Goal: Transaction & Acquisition: Download file/media

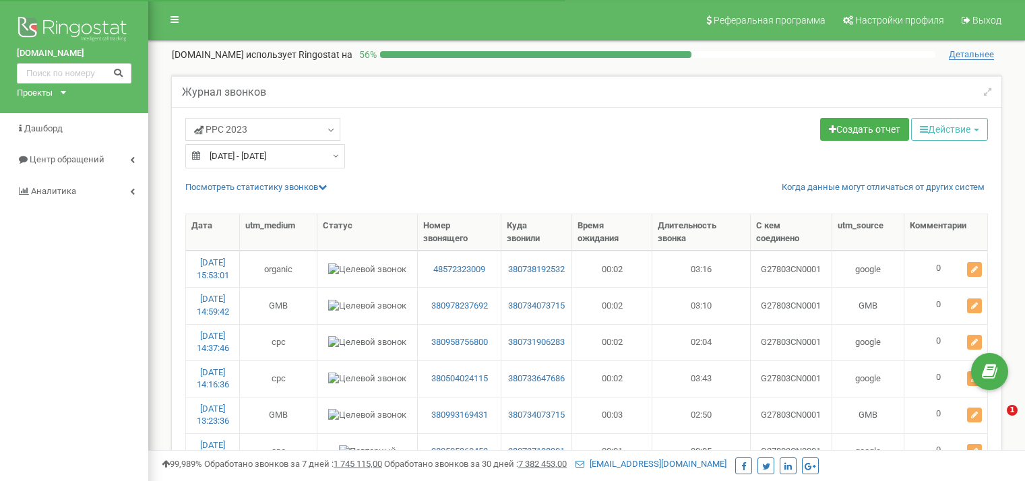
select select "50"
click at [49, 88] on div "Проекты" at bounding box center [35, 93] width 36 height 13
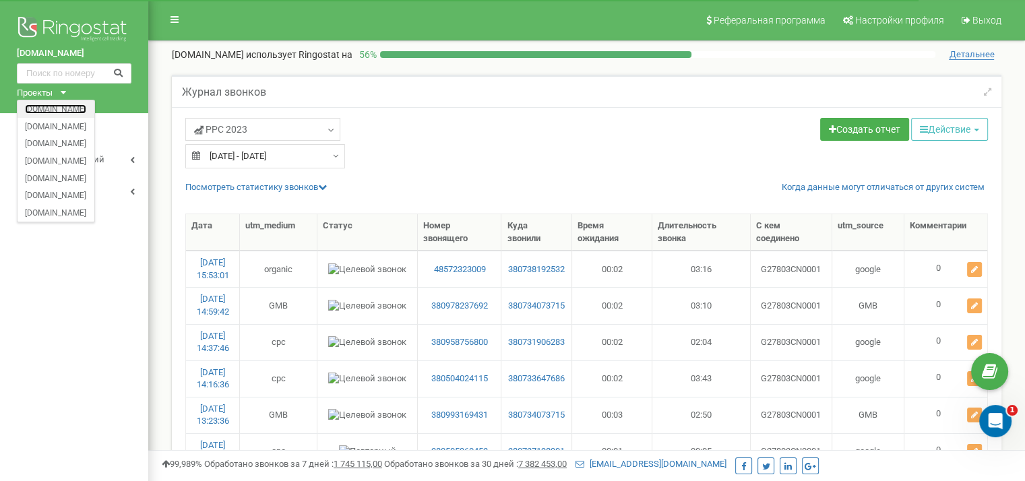
click at [46, 110] on link "[DOMAIN_NAME]" at bounding box center [55, 108] width 61 height 7
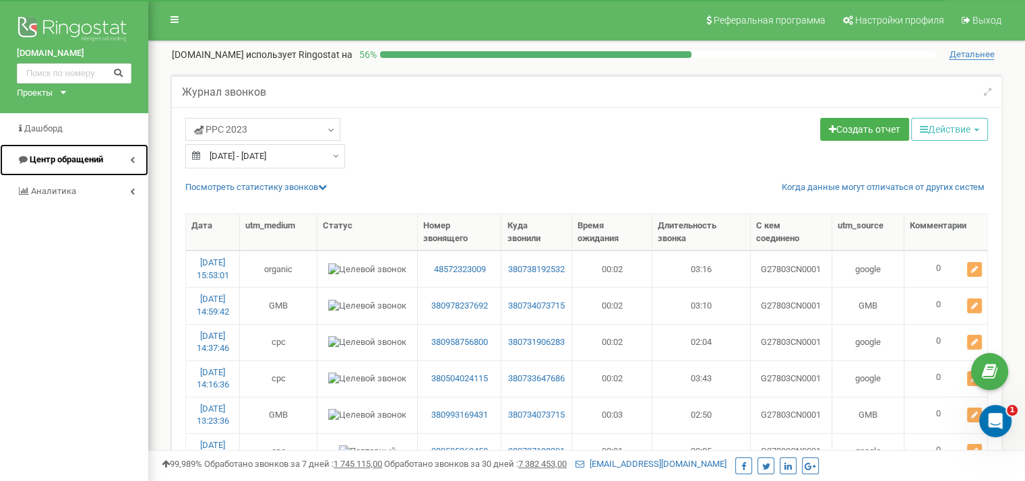
click at [81, 158] on span "Центр обращений" at bounding box center [66, 159] width 73 height 10
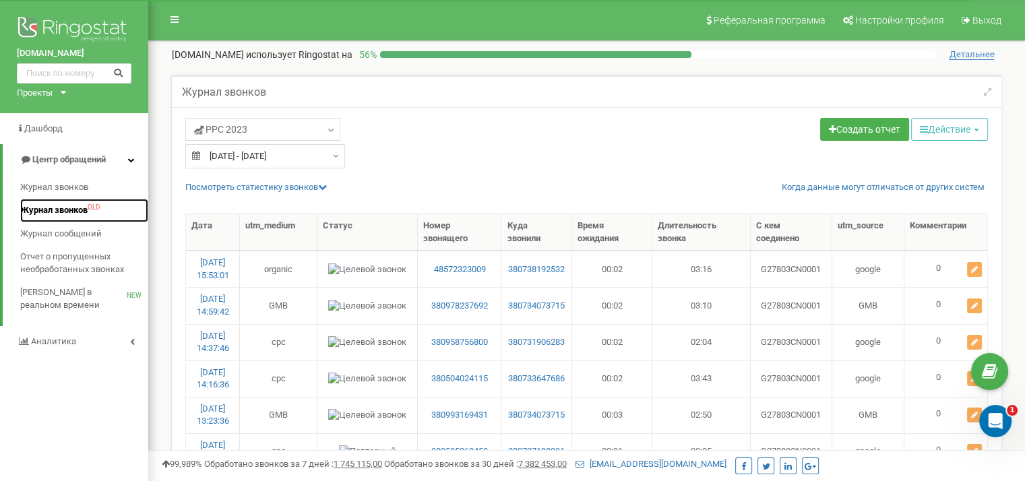
click at [66, 212] on span "Журнал звонков" at bounding box center [53, 210] width 67 height 13
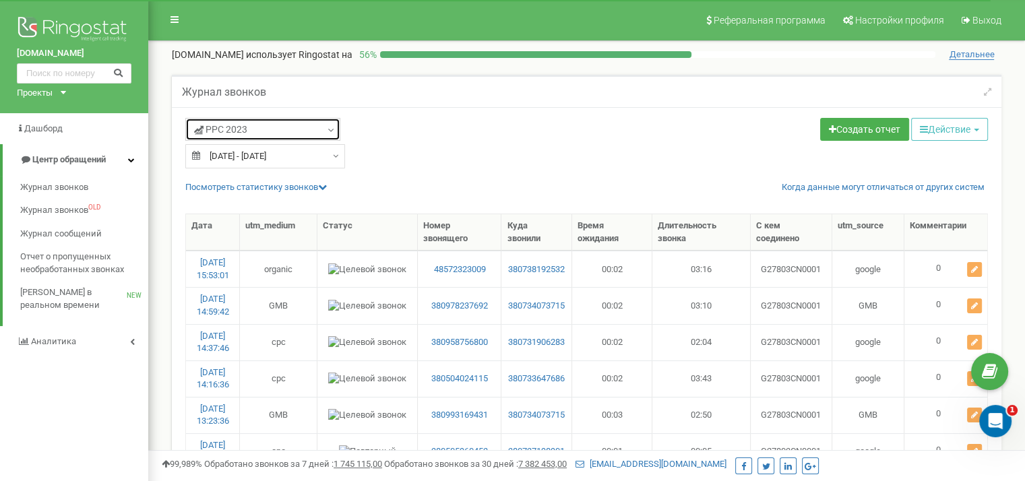
click at [303, 133] on link "PPC 2023" at bounding box center [262, 129] width 155 height 23
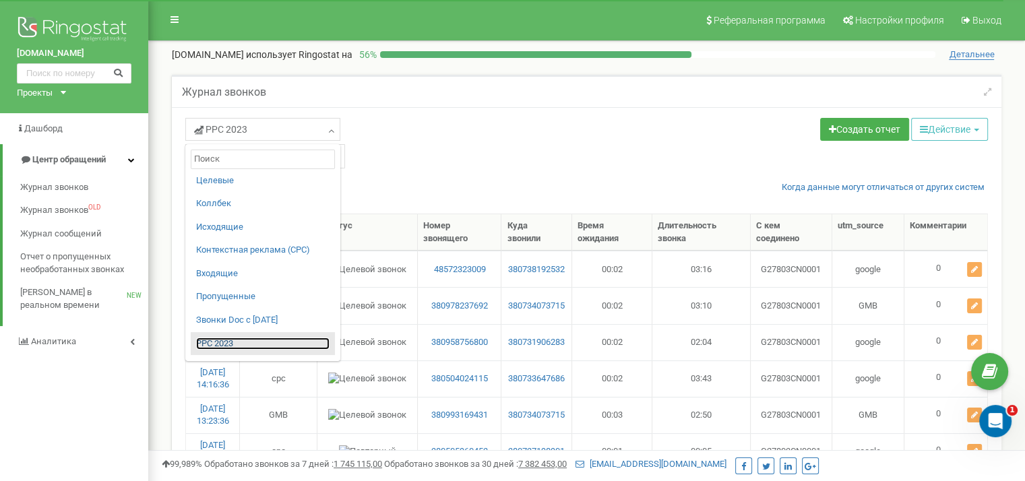
click at [222, 341] on link "PPC 2023" at bounding box center [262, 343] width 133 height 13
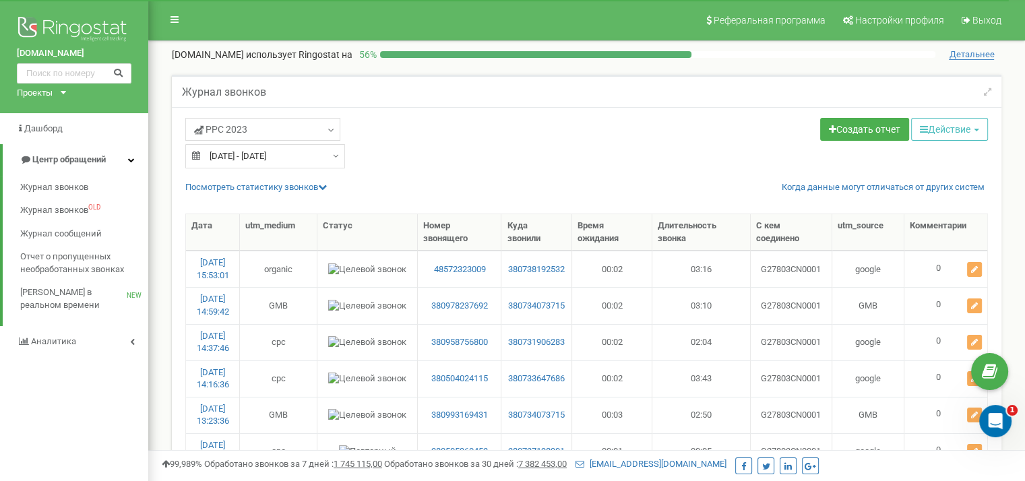
type input "[DATE]"
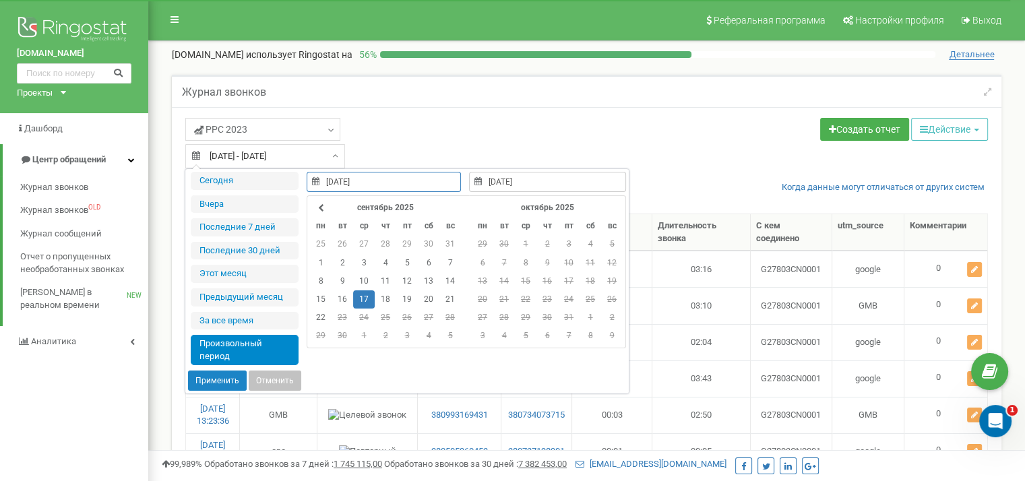
click at [245, 156] on input "[DATE] - [DATE]" at bounding box center [265, 156] width 160 height 24
type input "22.09.2025"
type input "[DATE]"
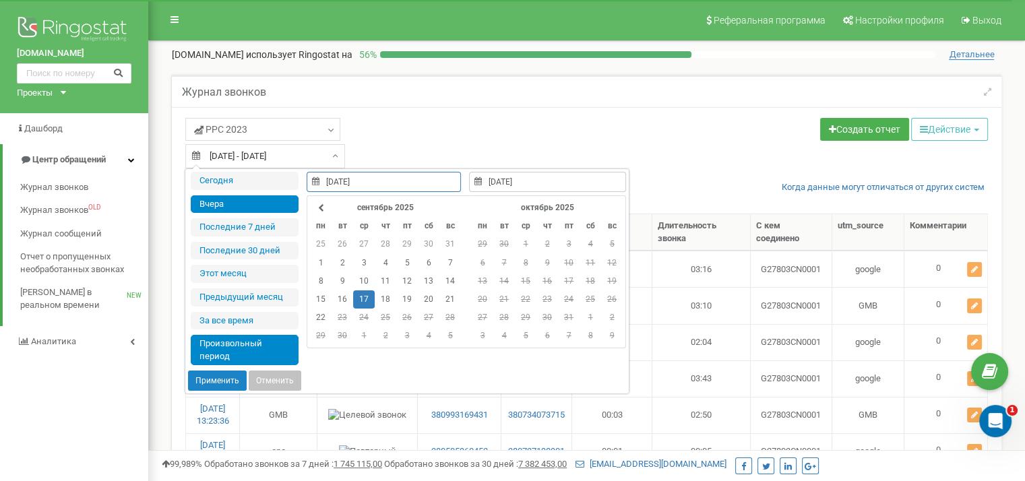
type input "[DATE]"
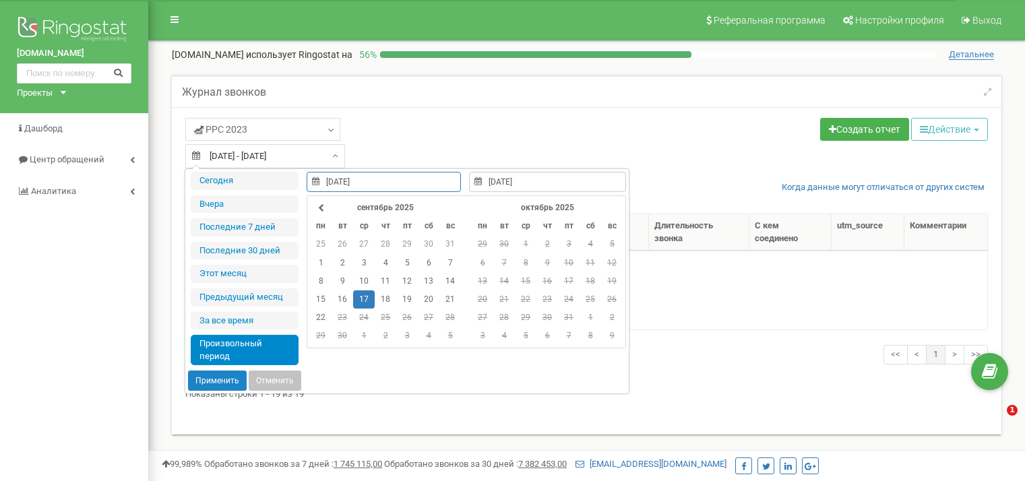
select select "50"
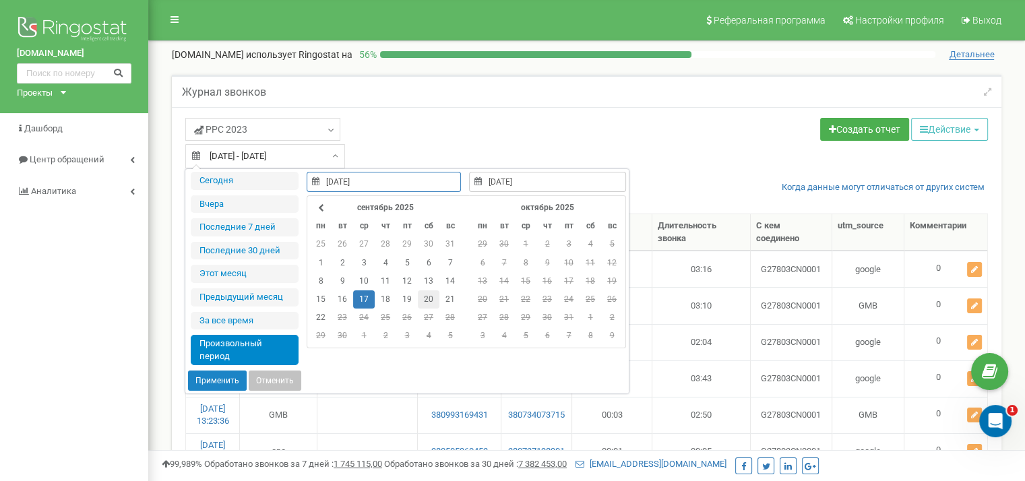
type input "[DATE]"
click at [428, 300] on td "20" at bounding box center [429, 299] width 22 height 18
type input "[DATE]"
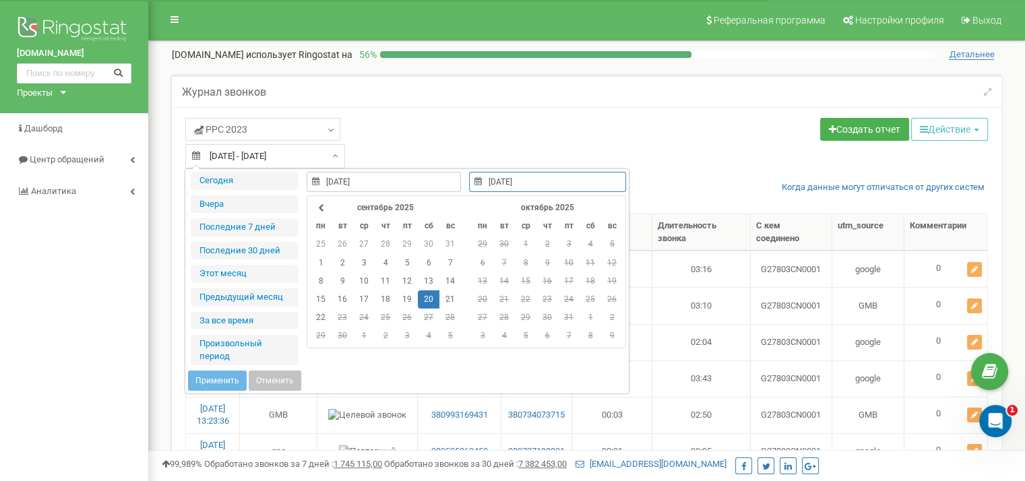
click at [428, 300] on td "20" at bounding box center [429, 299] width 22 height 18
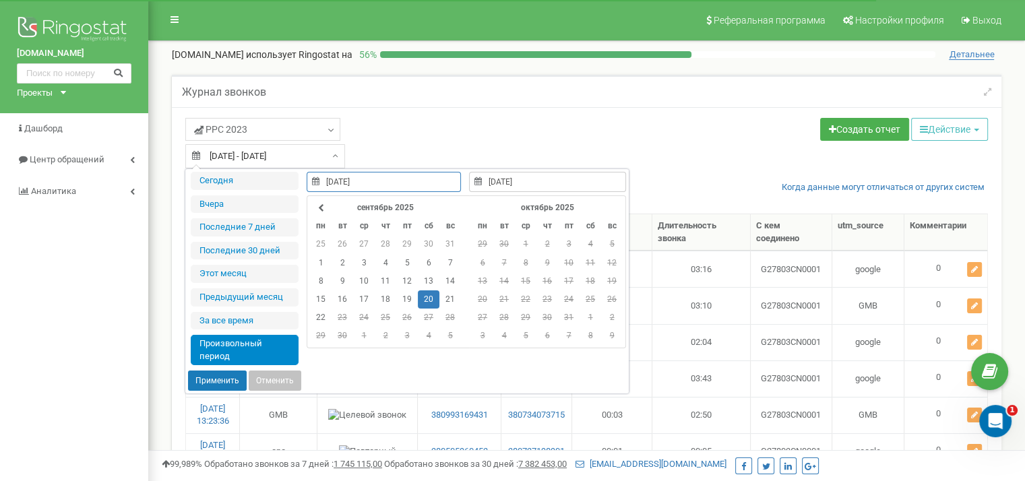
click at [214, 379] on button "Применить" at bounding box center [217, 380] width 59 height 20
type input "[DATE] - [DATE]"
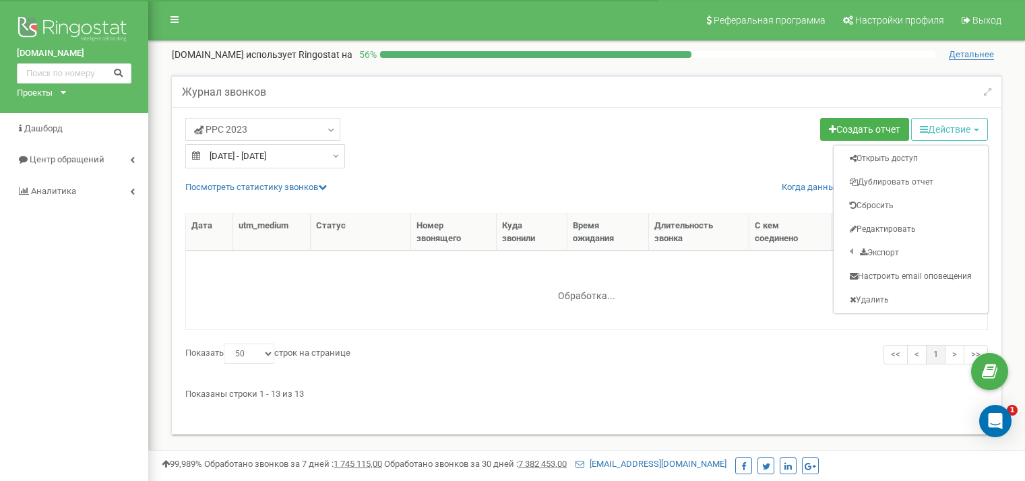
select select "50"
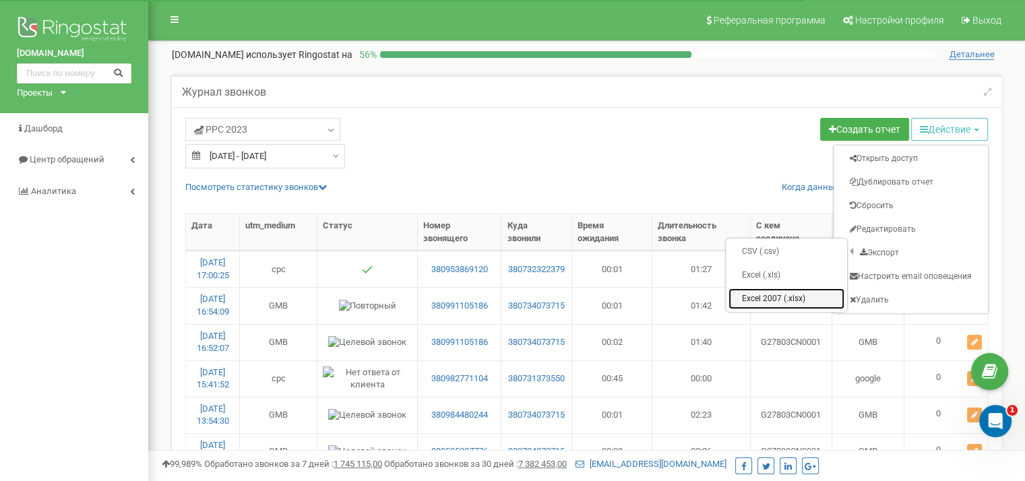
click at [771, 296] on link "Excel 2007 (.xlsx)" at bounding box center [786, 298] width 116 height 21
click at [771, 296] on td "G27803CN0001" at bounding box center [791, 305] width 82 height 36
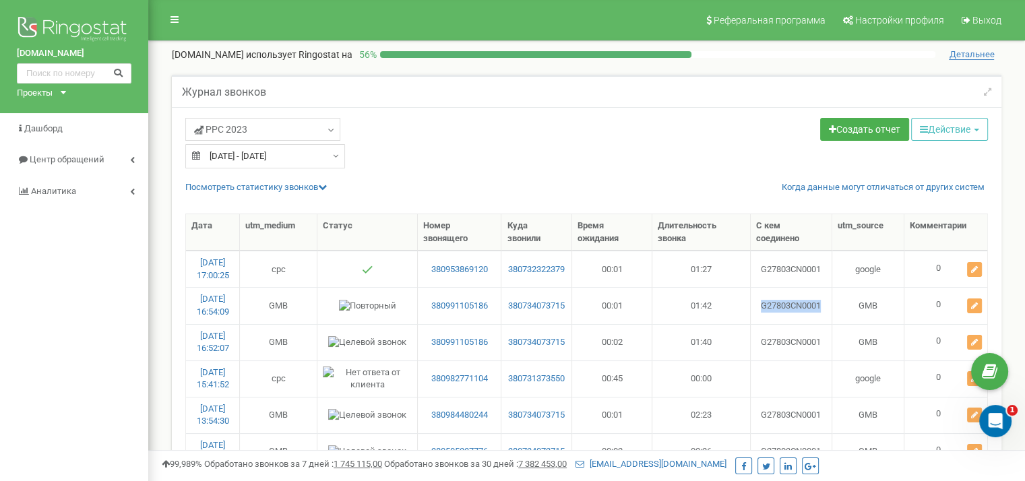
type input "[DATE]"
click at [248, 150] on input "[DATE] - [DATE]" at bounding box center [265, 156] width 160 height 24
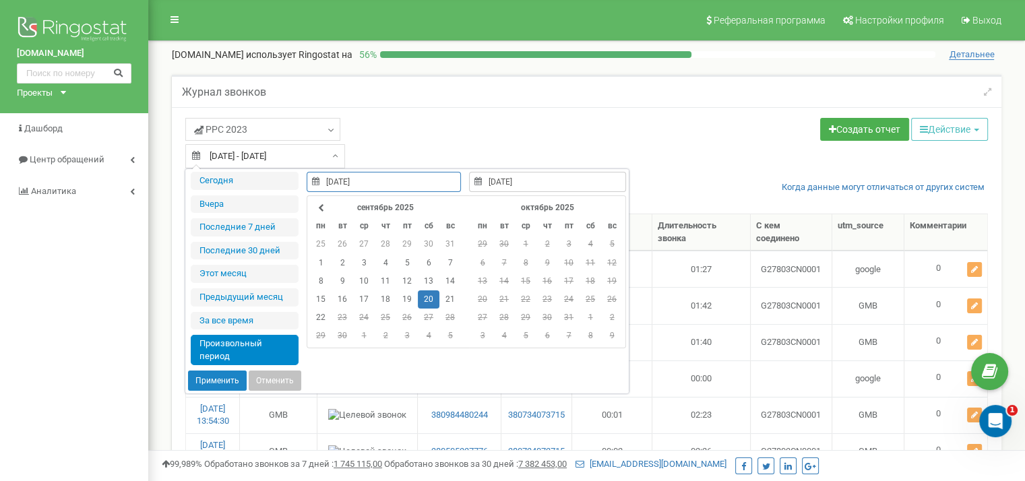
type input "22.09.2025"
type input "[DATE]"
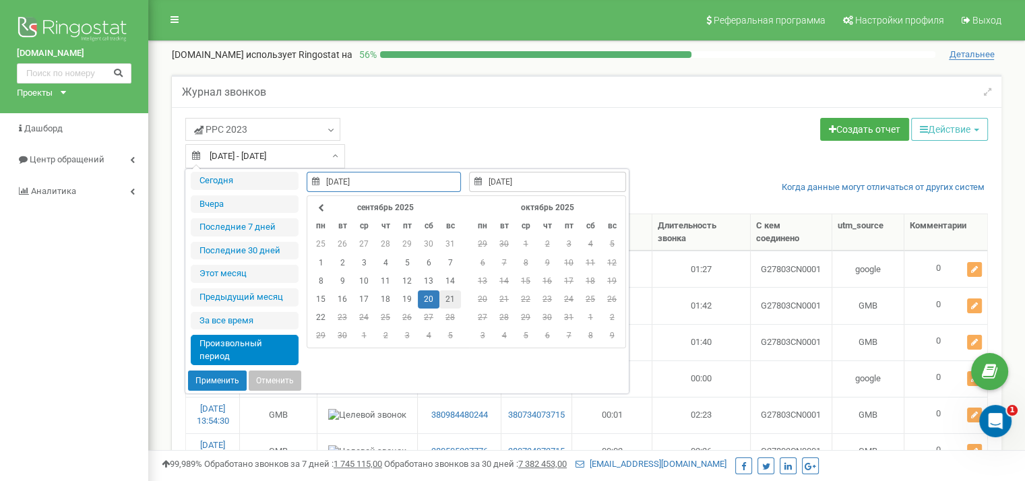
click at [447, 300] on td "21" at bounding box center [450, 299] width 22 height 18
type input "[DATE]"
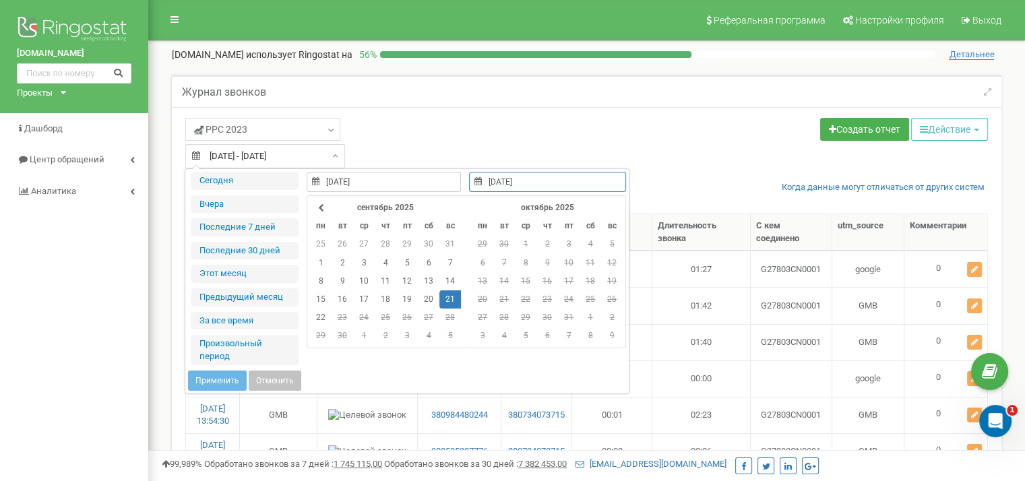
click at [447, 300] on td "21" at bounding box center [450, 299] width 22 height 18
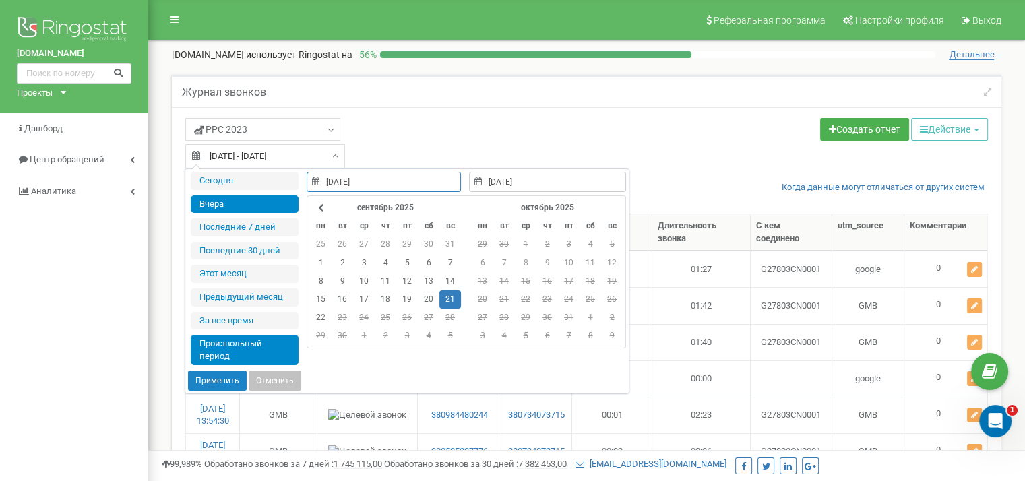
type input "[DATE]"
click at [226, 384] on button "Применить" at bounding box center [217, 380] width 59 height 20
type input "21.09.2025 - 21.09.2025"
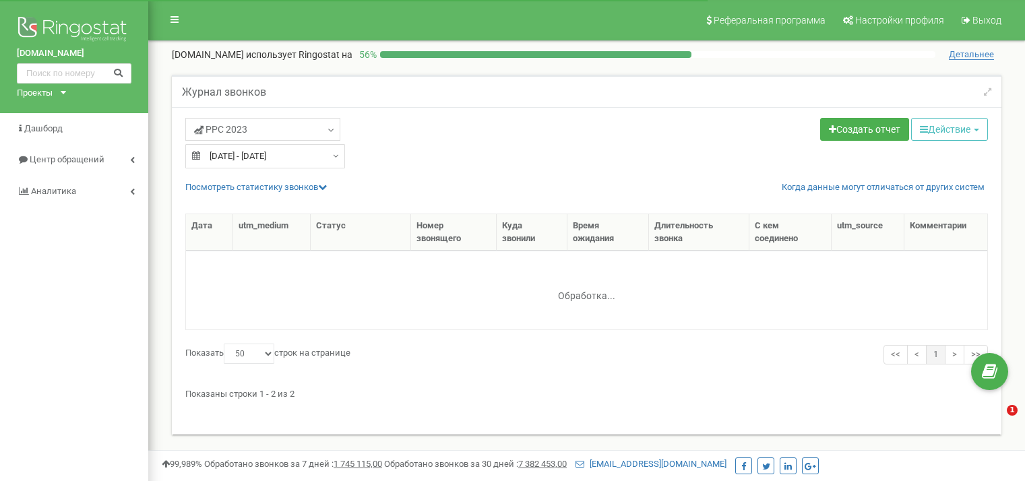
select select "50"
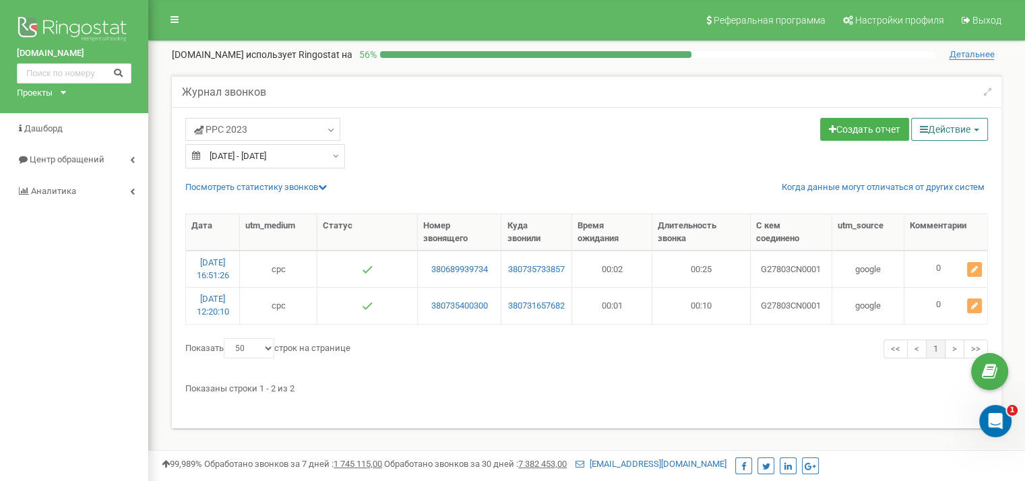
click at [929, 129] on button "Действие" at bounding box center [949, 129] width 77 height 23
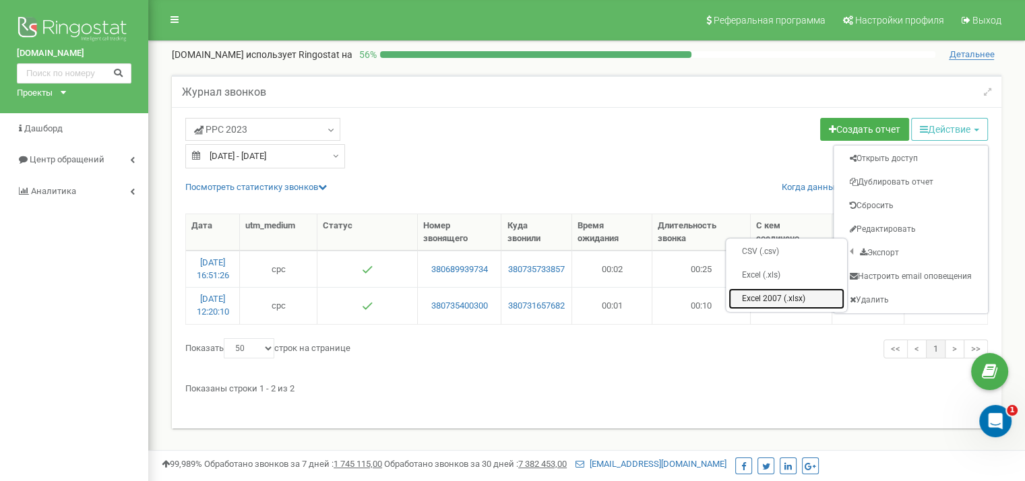
click at [771, 288] on link "Excel 2007 (.xlsx)" at bounding box center [786, 298] width 116 height 21
